Goal: Task Accomplishment & Management: Use online tool/utility

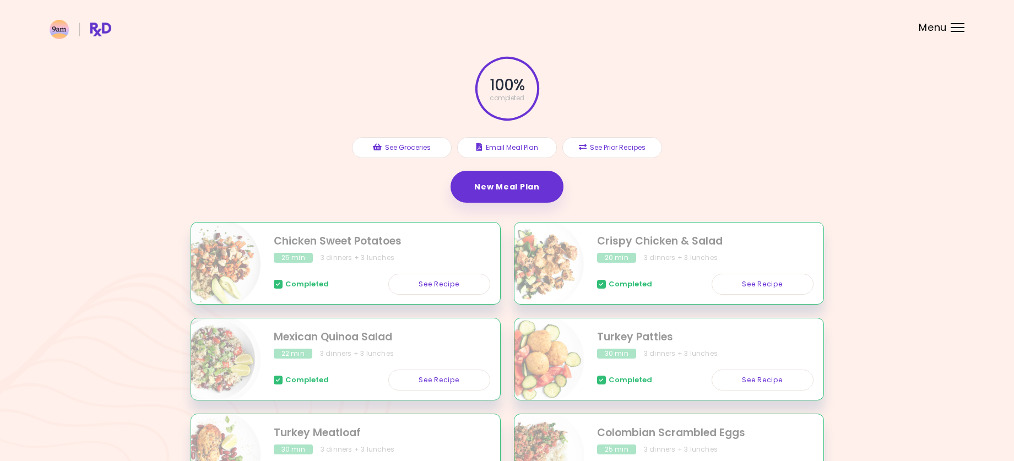
scroll to position [110, 0]
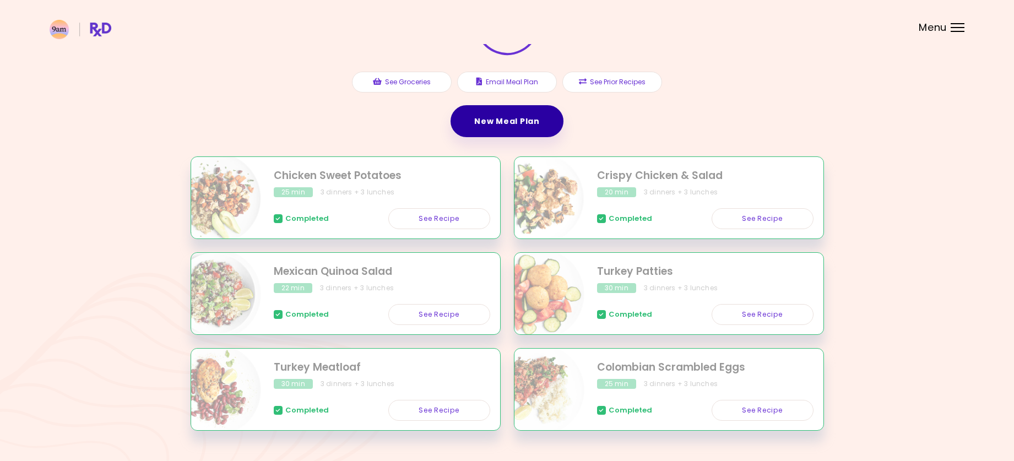
click at [481, 130] on link "New Meal Plan" at bounding box center [506, 121] width 112 height 32
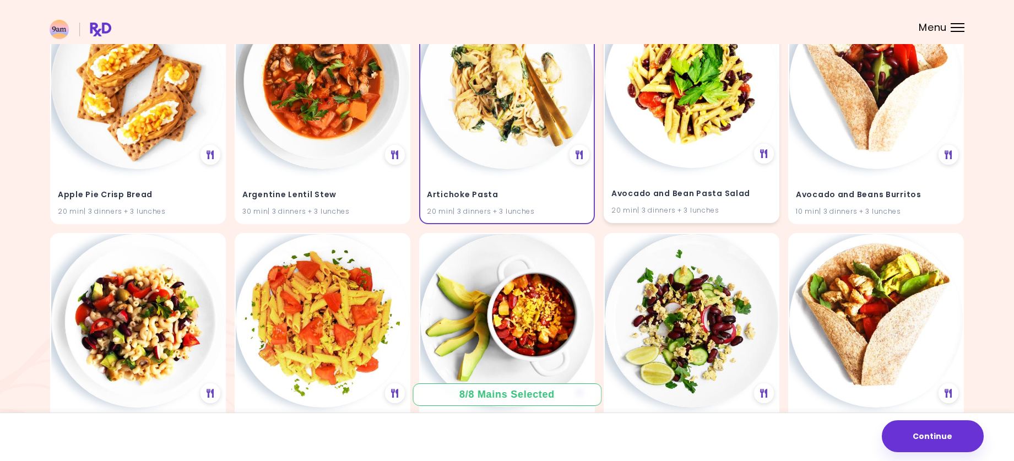
scroll to position [165, 0]
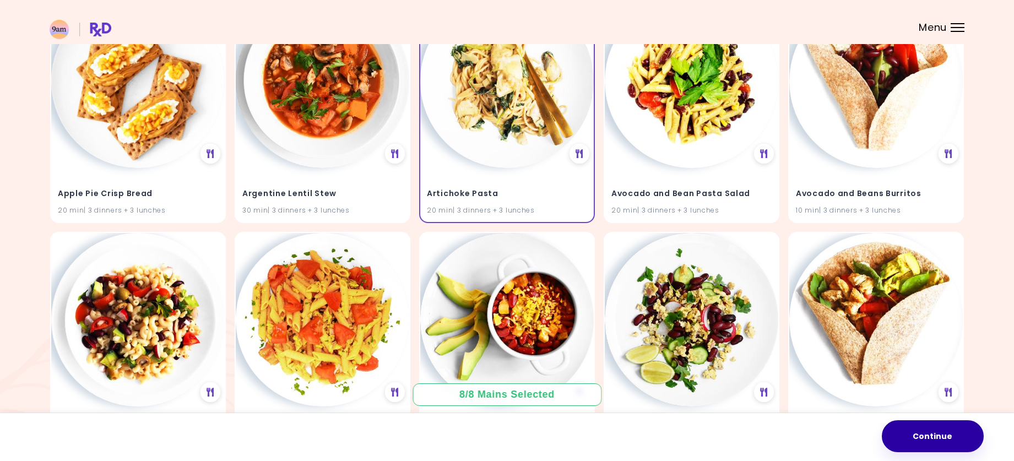
click at [948, 427] on button "Continue" at bounding box center [933, 436] width 102 height 32
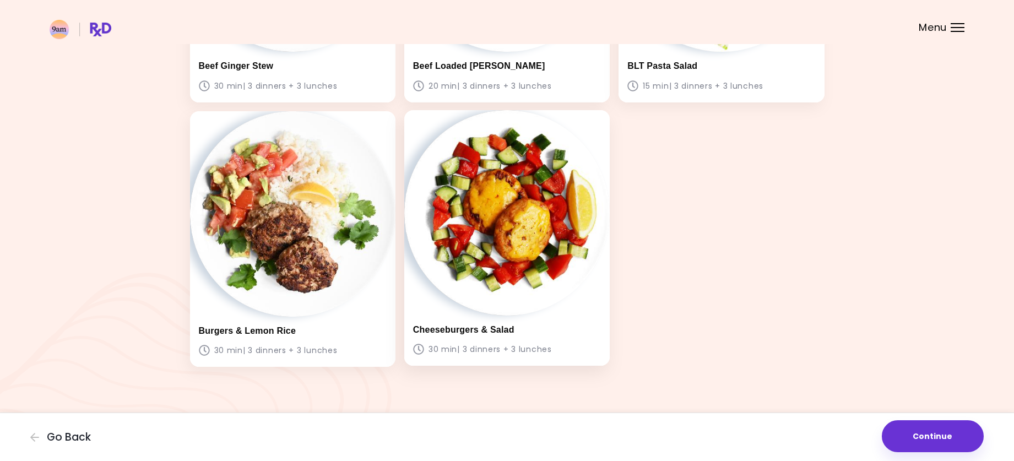
scroll to position [529, 0]
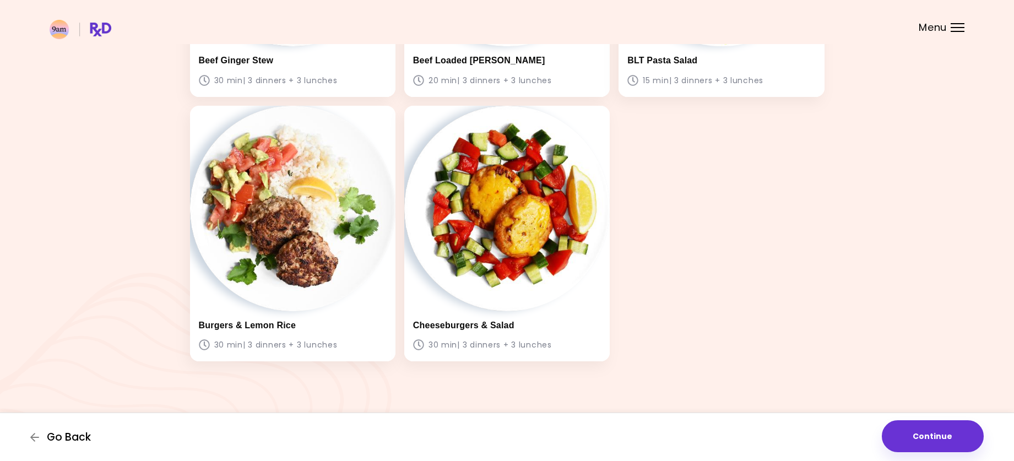
click at [62, 434] on span "Go Back" at bounding box center [69, 437] width 44 height 12
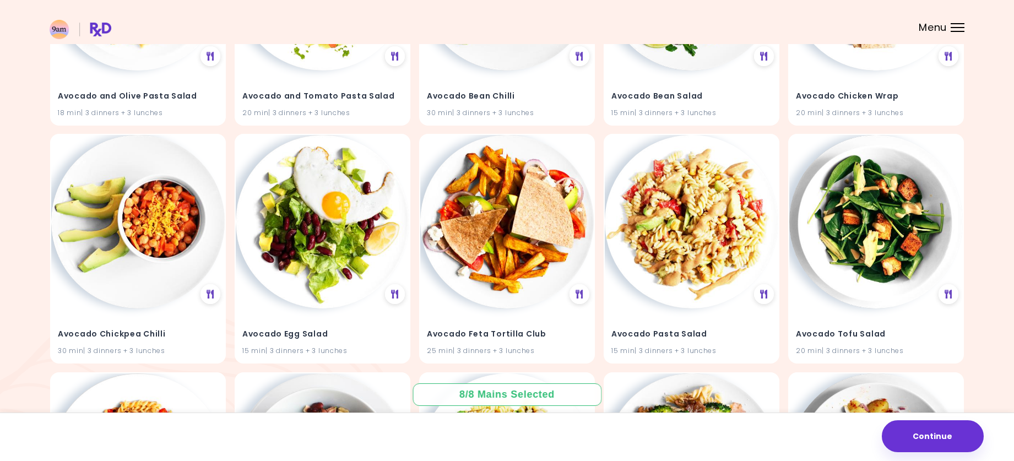
scroll to position [551, 0]
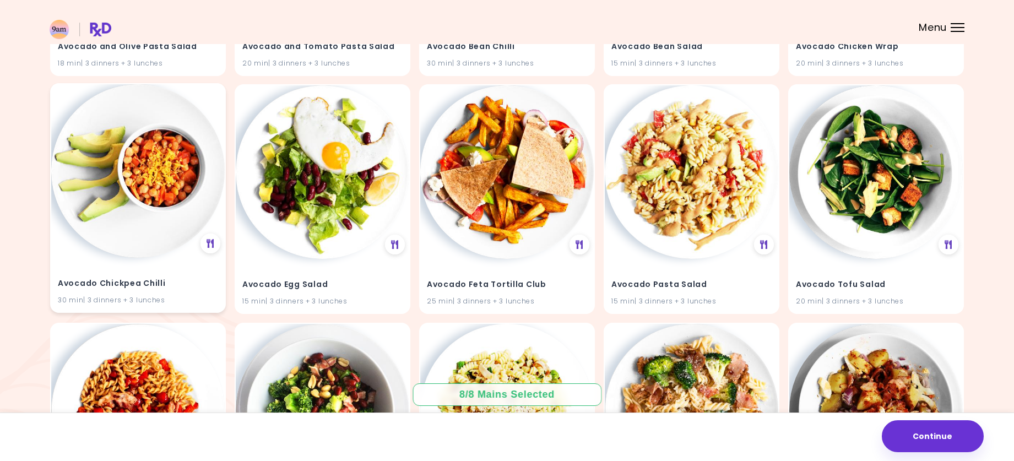
click at [162, 219] on img at bounding box center [137, 170] width 173 height 173
click at [159, 173] on img at bounding box center [137, 170] width 173 height 173
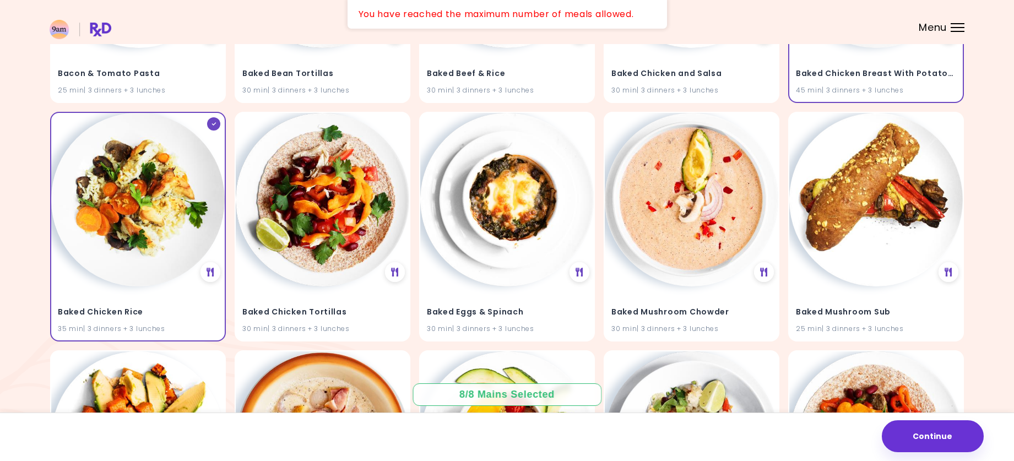
scroll to position [1697, 0]
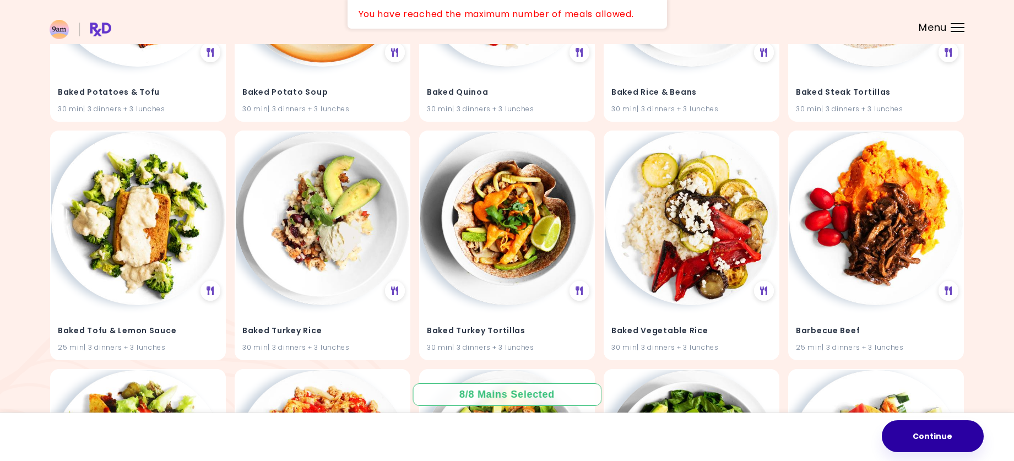
click at [926, 440] on button "Continue" at bounding box center [933, 436] width 102 height 32
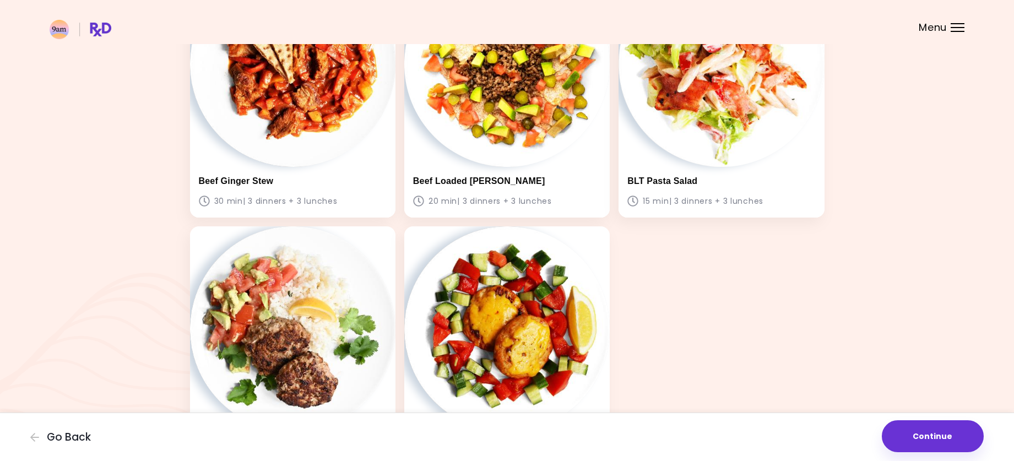
scroll to position [529, 0]
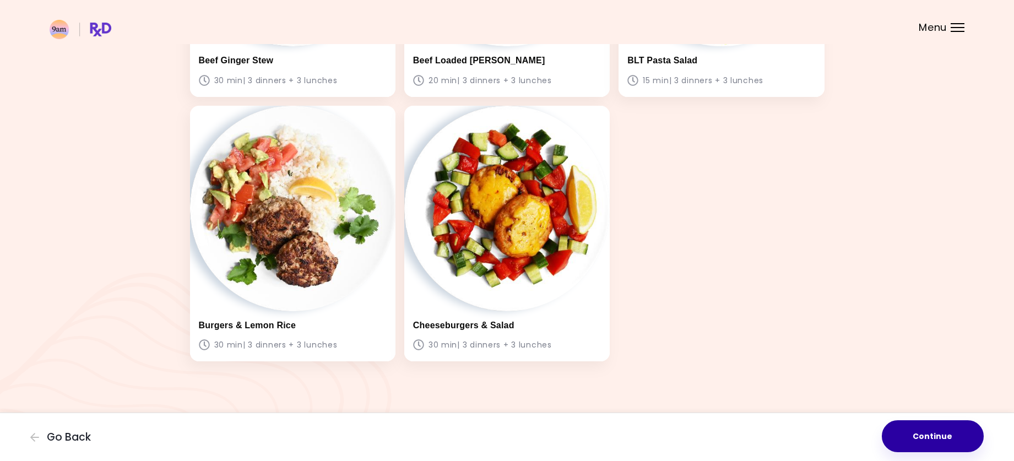
click at [933, 433] on button "Continue" at bounding box center [933, 436] width 102 height 32
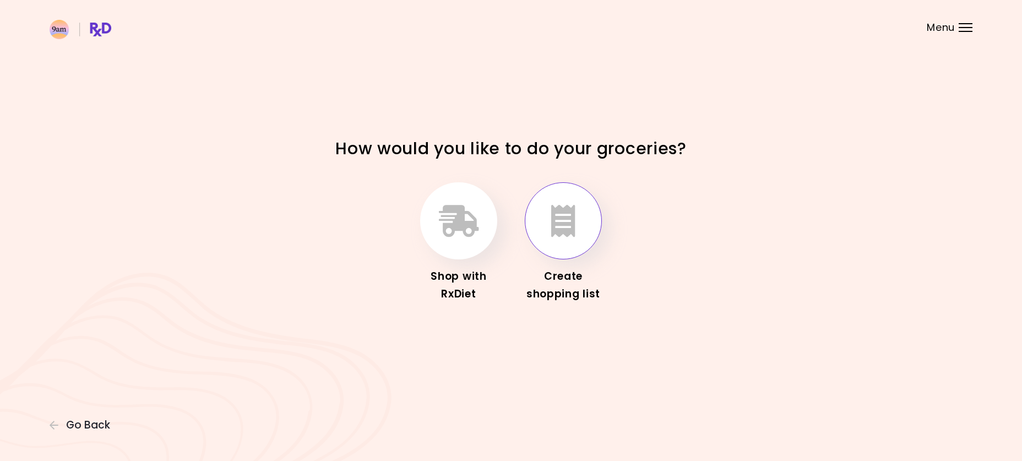
click at [568, 239] on button "button" at bounding box center [563, 220] width 77 height 77
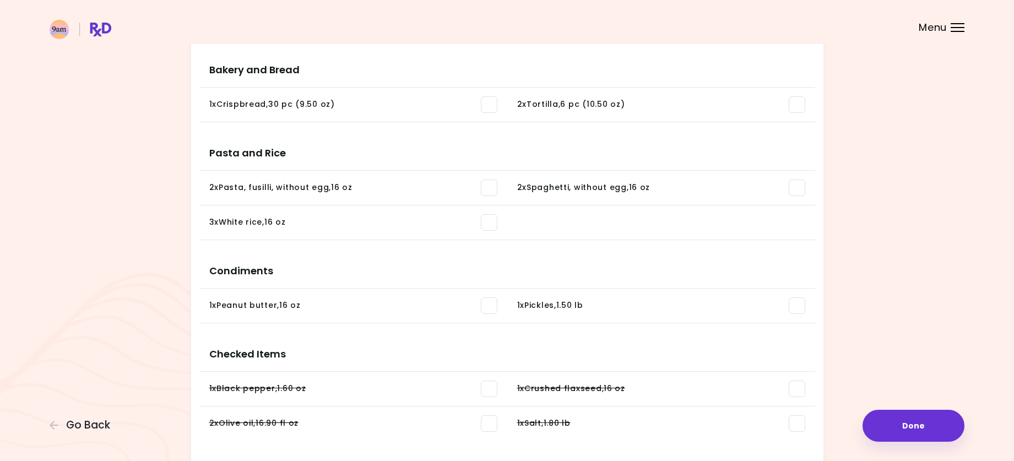
scroll to position [714, 0]
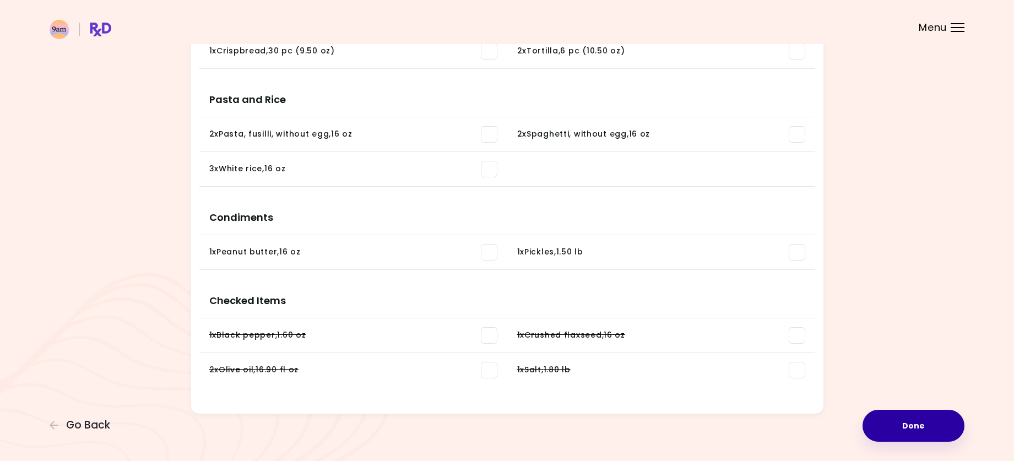
click at [903, 423] on button "Done" at bounding box center [913, 426] width 102 height 32
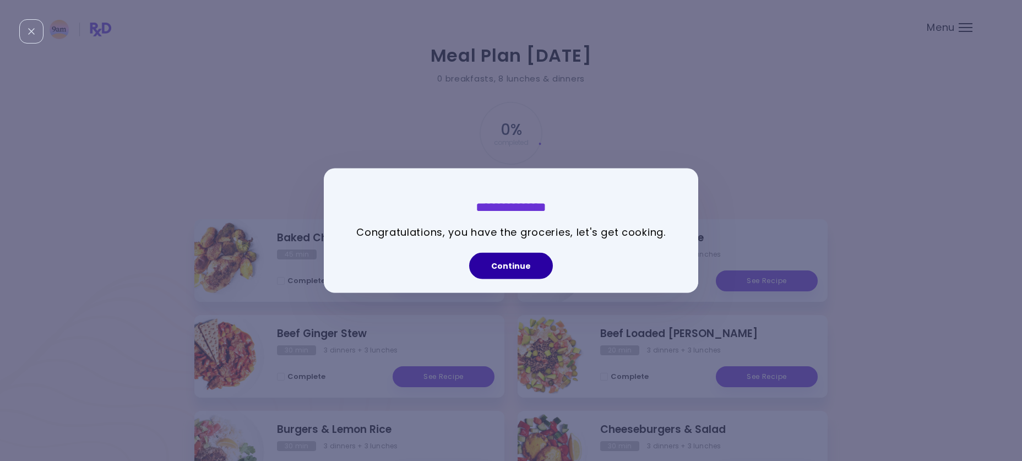
click at [523, 260] on button "Continue" at bounding box center [511, 266] width 84 height 26
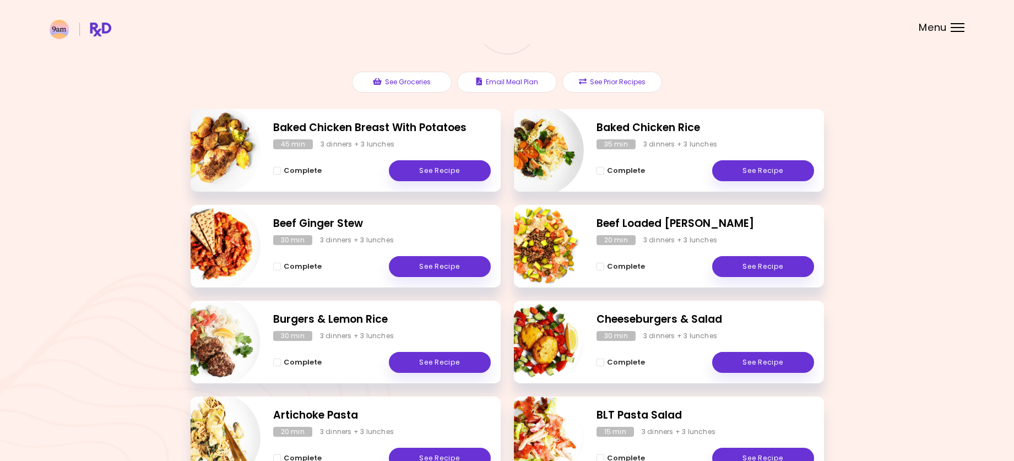
scroll to position [165, 0]
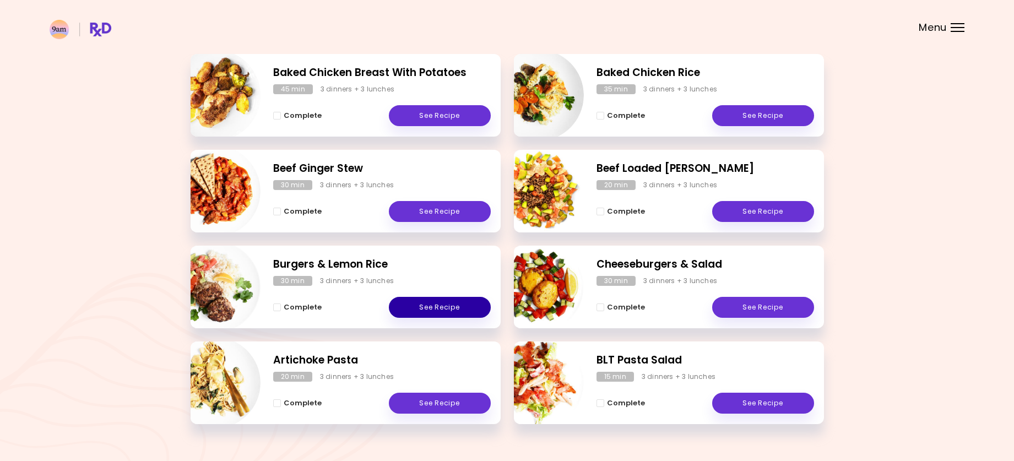
click at [427, 305] on link "See Recipe" at bounding box center [440, 307] width 102 height 21
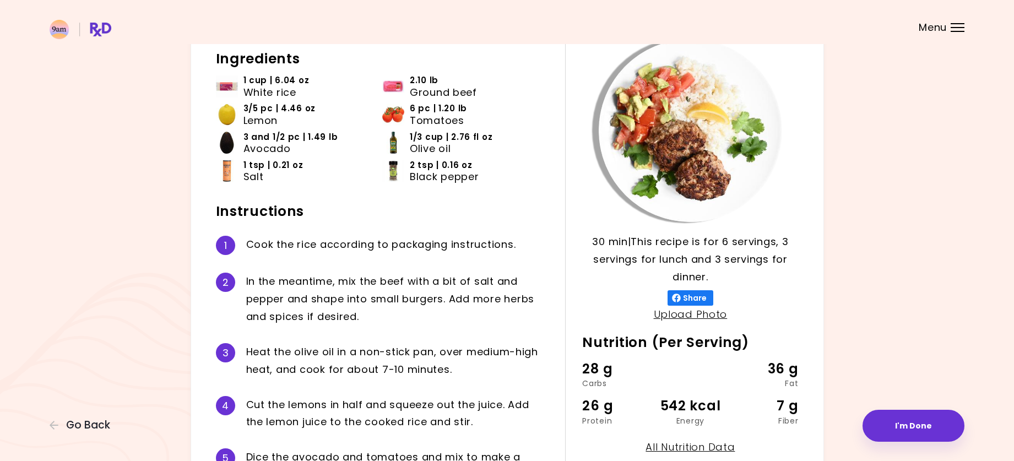
scroll to position [55, 0]
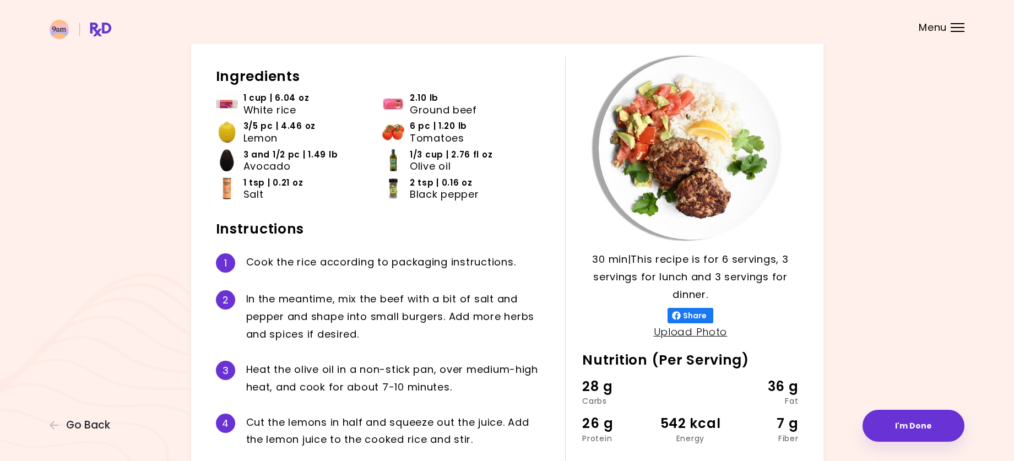
click at [811, 21] on header at bounding box center [507, 22] width 1014 height 44
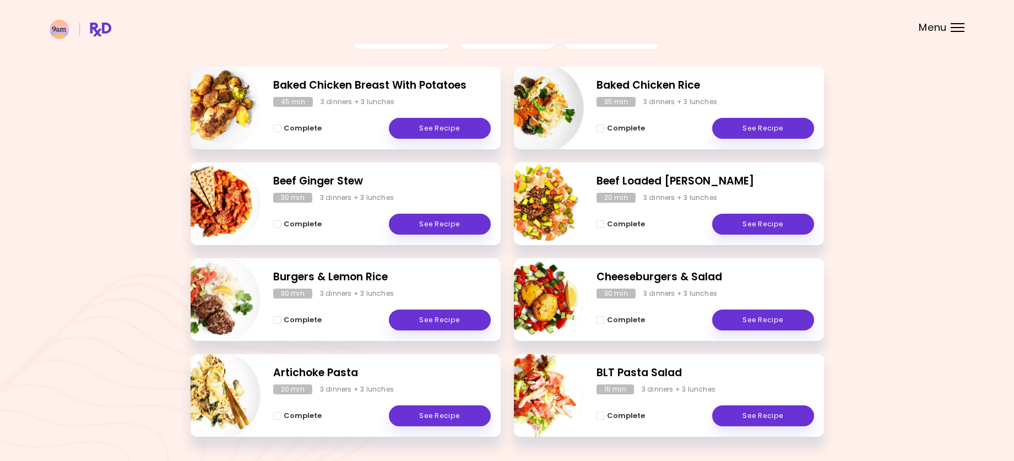
scroll to position [165, 0]
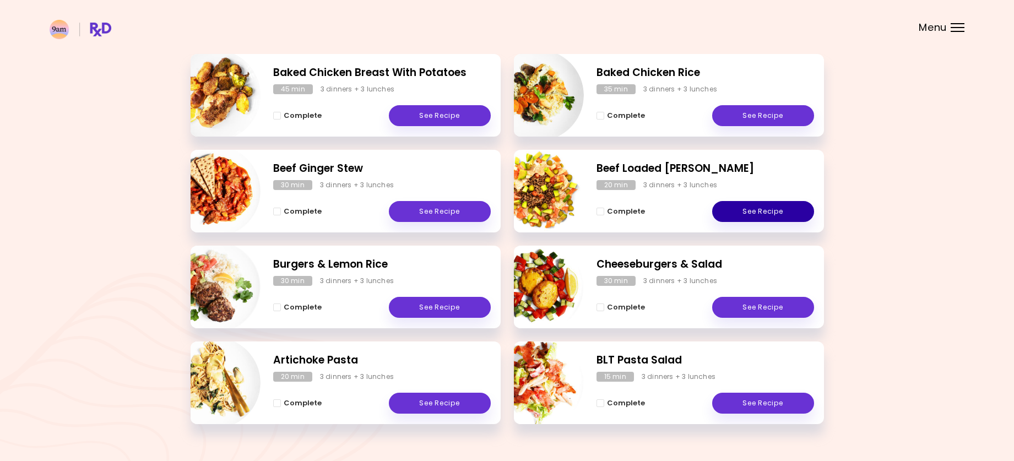
click at [745, 208] on link "See Recipe" at bounding box center [763, 211] width 102 height 21
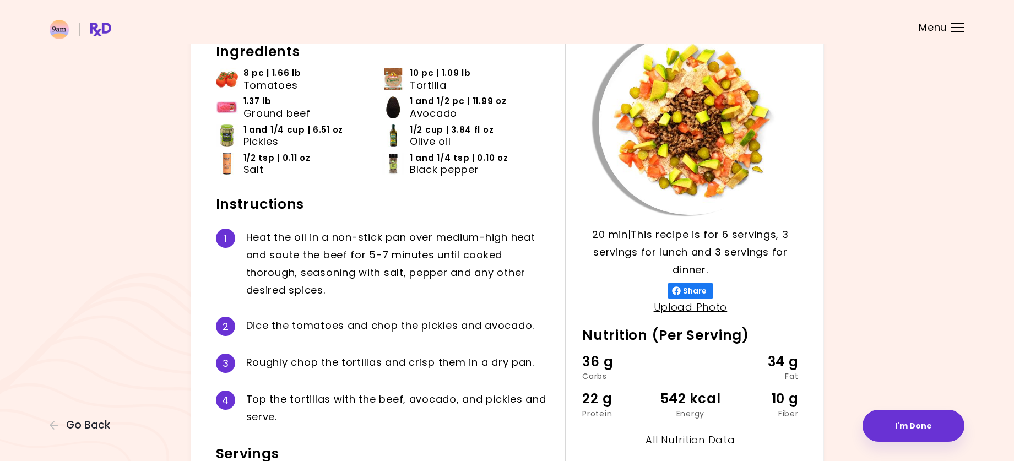
scroll to position [55, 0]
